Goal: Find specific page/section: Find specific page/section

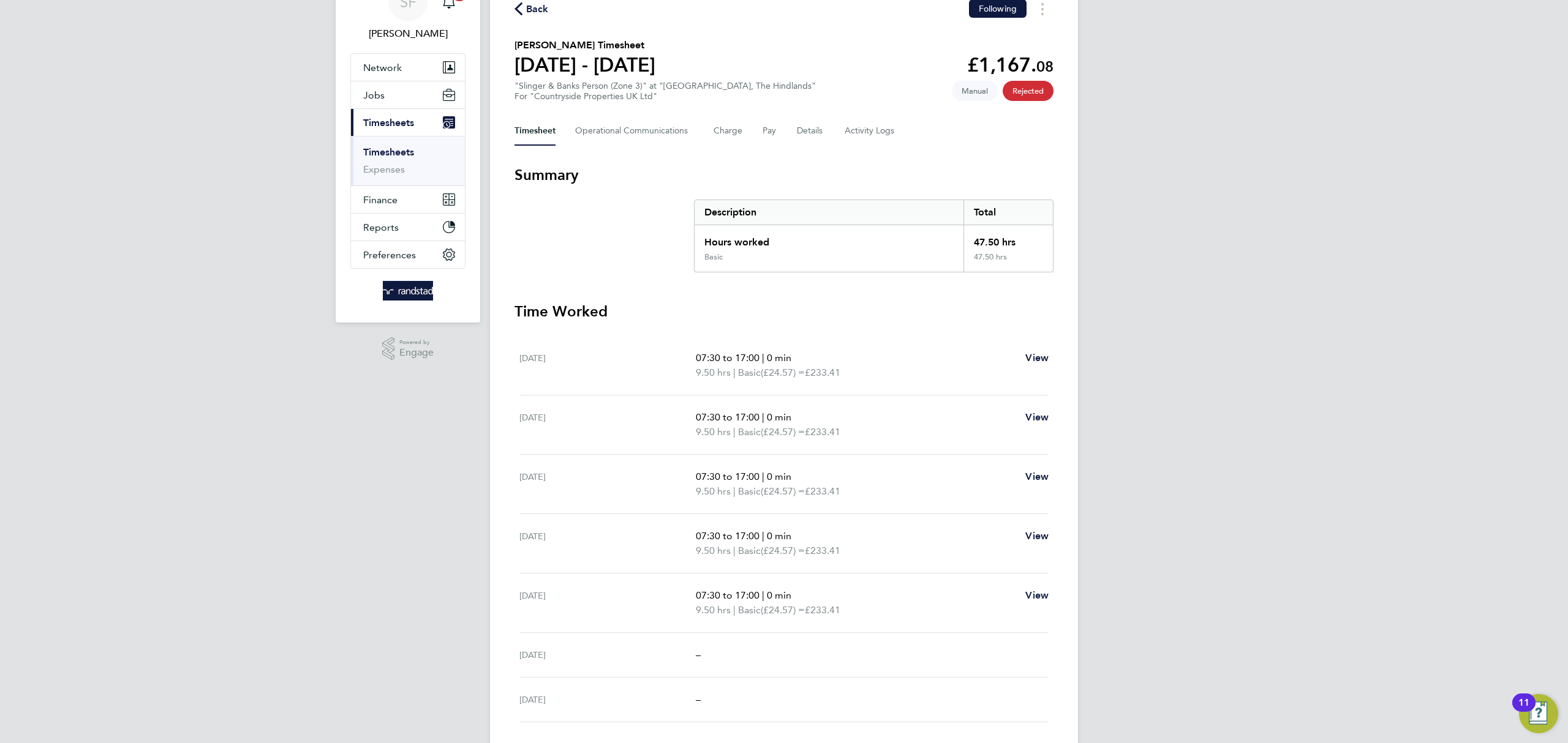
scroll to position [91, 0]
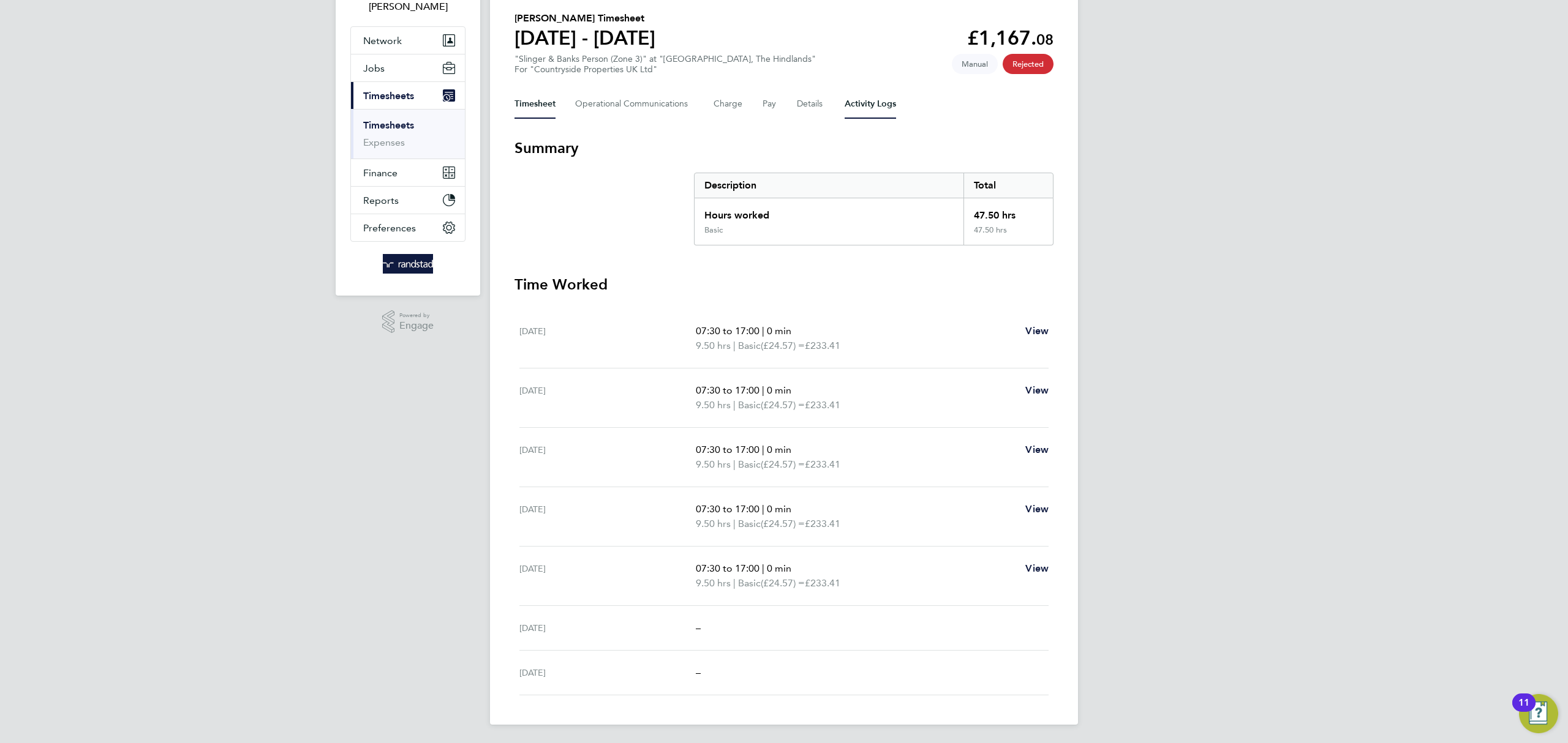
click at [871, 103] on Logs-tab "Activity Logs" at bounding box center [870, 104] width 51 height 29
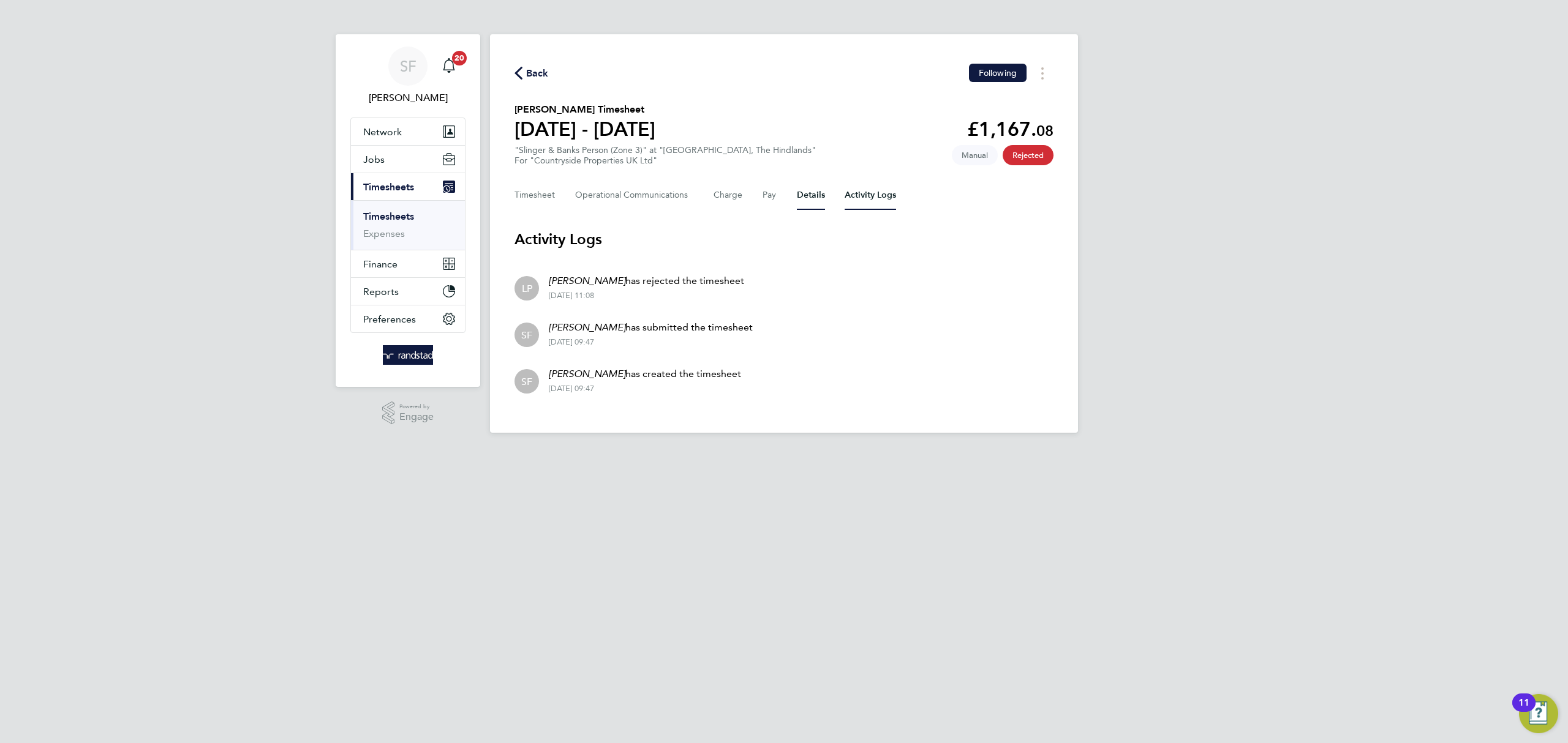
click at [812, 200] on button "Details" at bounding box center [811, 195] width 28 height 29
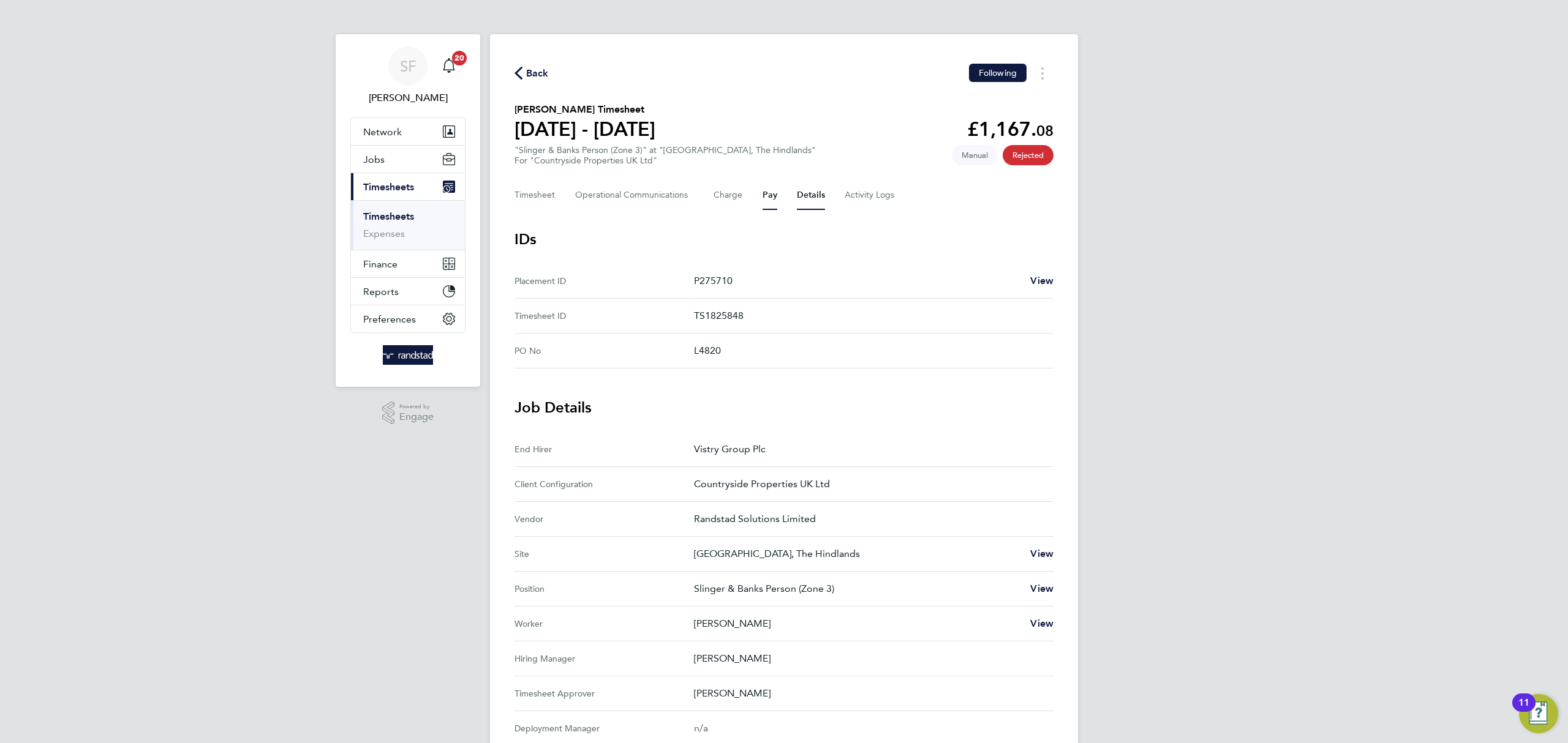
click at [763, 196] on button "Pay" at bounding box center [770, 195] width 14 height 29
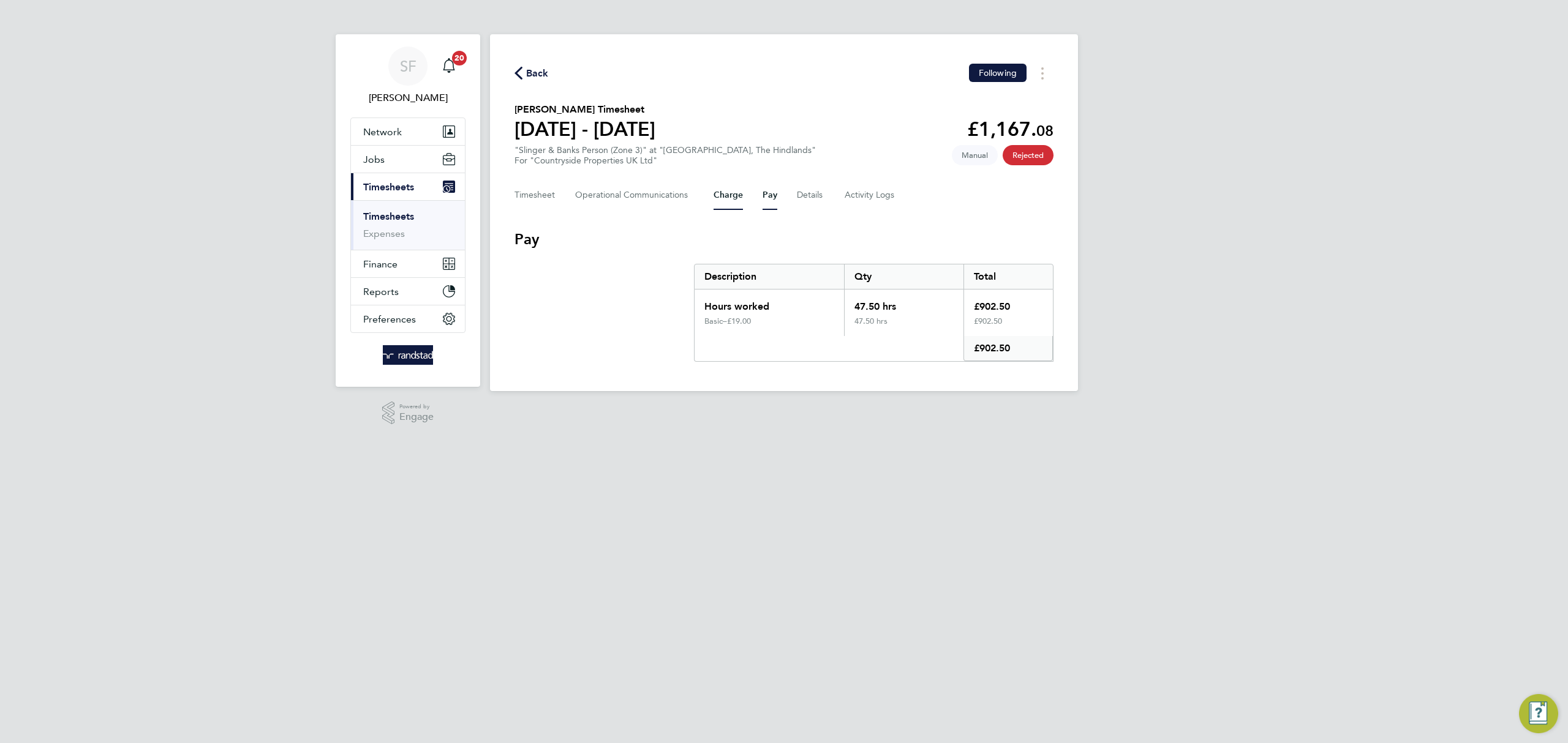
click at [729, 195] on button "Charge" at bounding box center [728, 195] width 29 height 29
click at [662, 196] on Communications-tab "Operational Communications" at bounding box center [634, 195] width 119 height 29
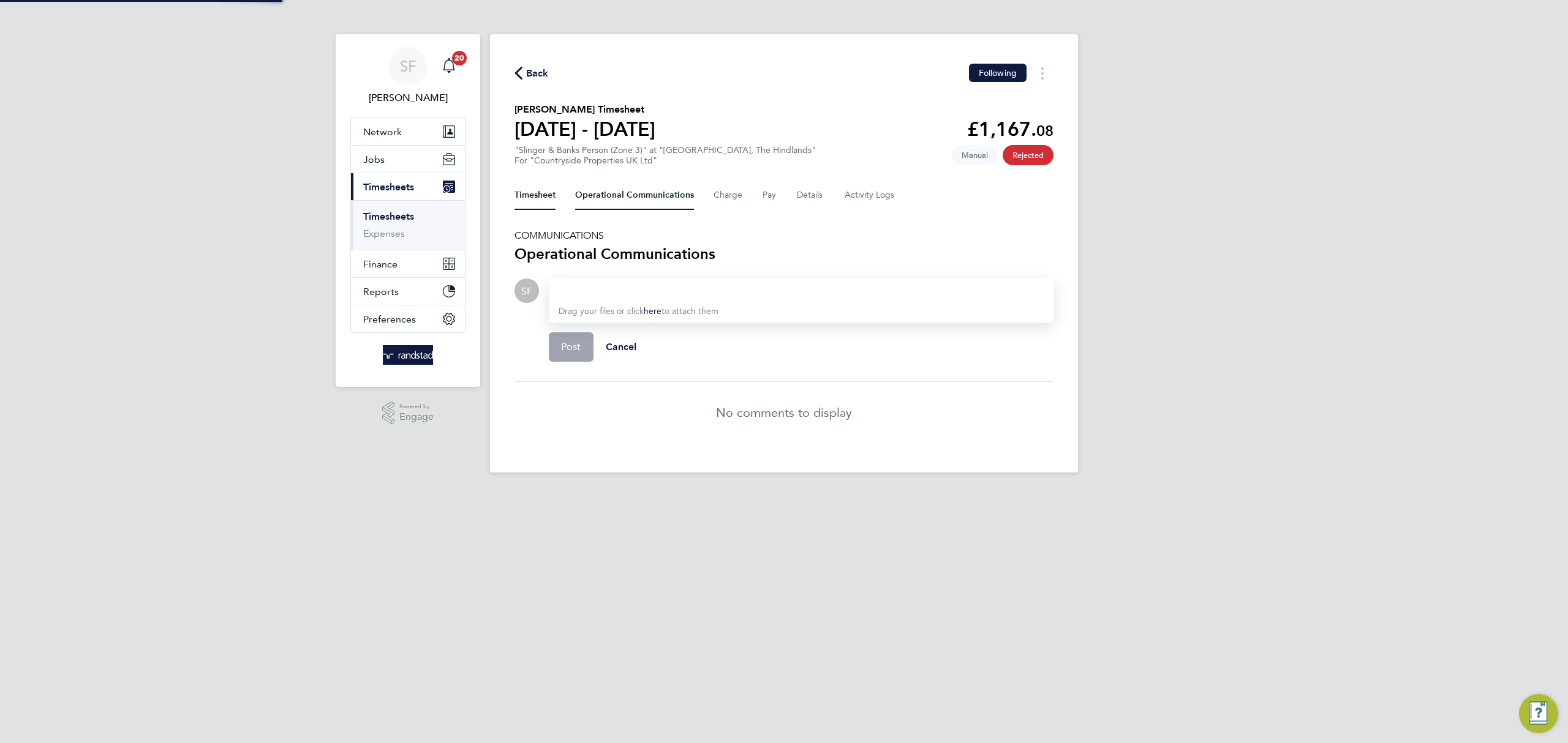
click at [531, 194] on button "Timesheet" at bounding box center [535, 195] width 41 height 29
